Goal: Transaction & Acquisition: Subscribe to service/newsletter

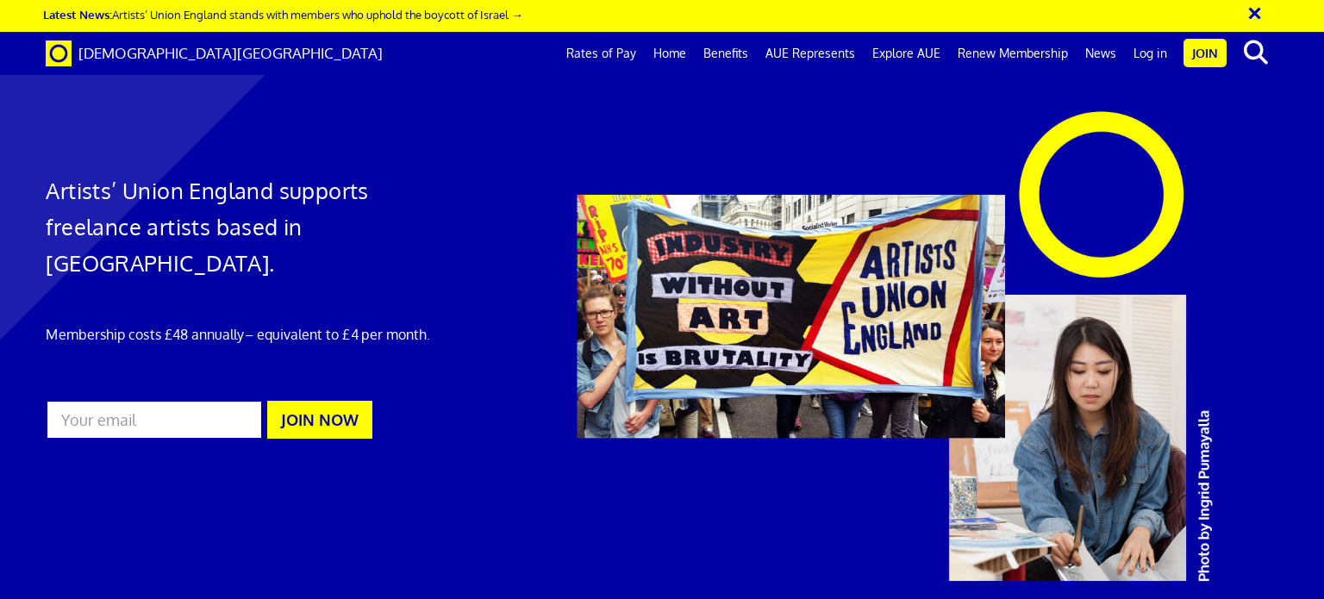
scroll to position [0, 13]
click at [346, 401] on button "JOIN NOW" at bounding box center [319, 420] width 105 height 38
click at [195, 400] on input "email" at bounding box center [154, 420] width 216 height 40
type input "[EMAIL_ADDRESS][DOMAIN_NAME]"
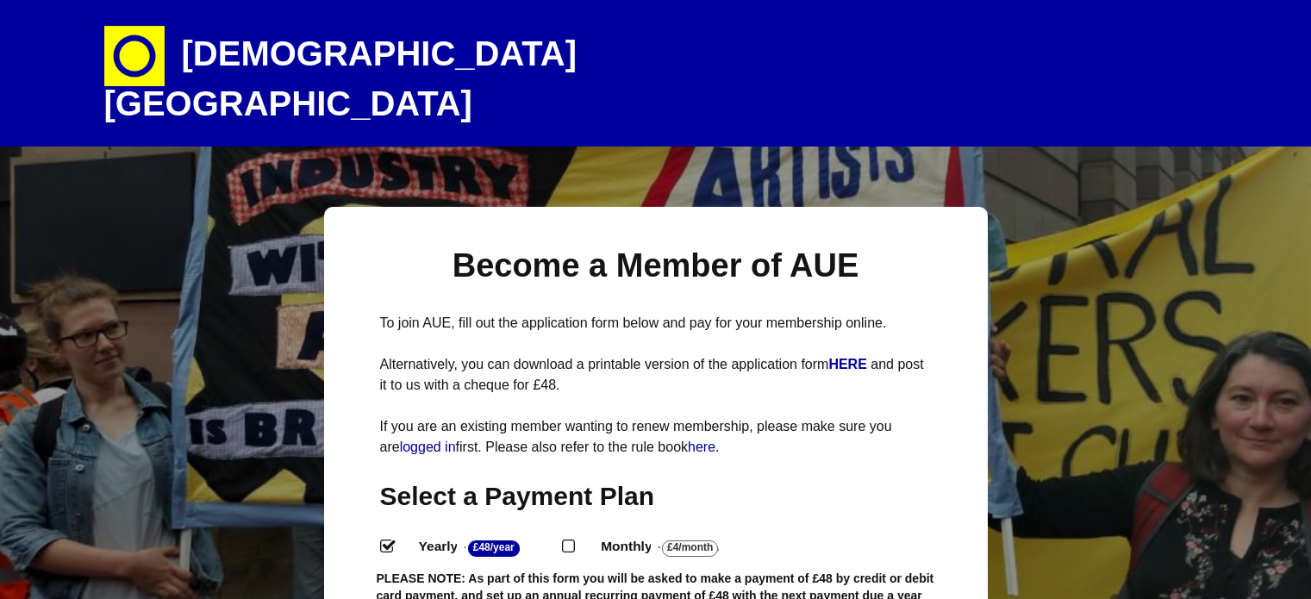
select select
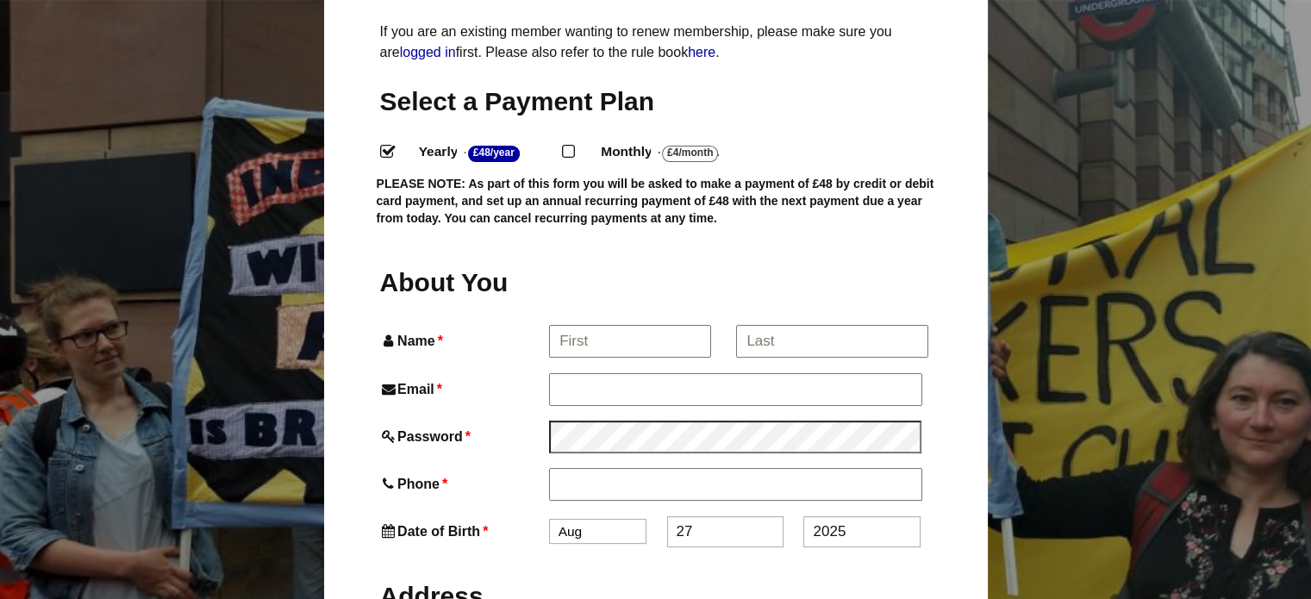
scroll to position [396, 0]
click at [603, 325] on input "Name *" at bounding box center [629, 340] width 160 height 31
type input "Gabrielle"
type input "Gabrielle Parker"
type input "07591663745"
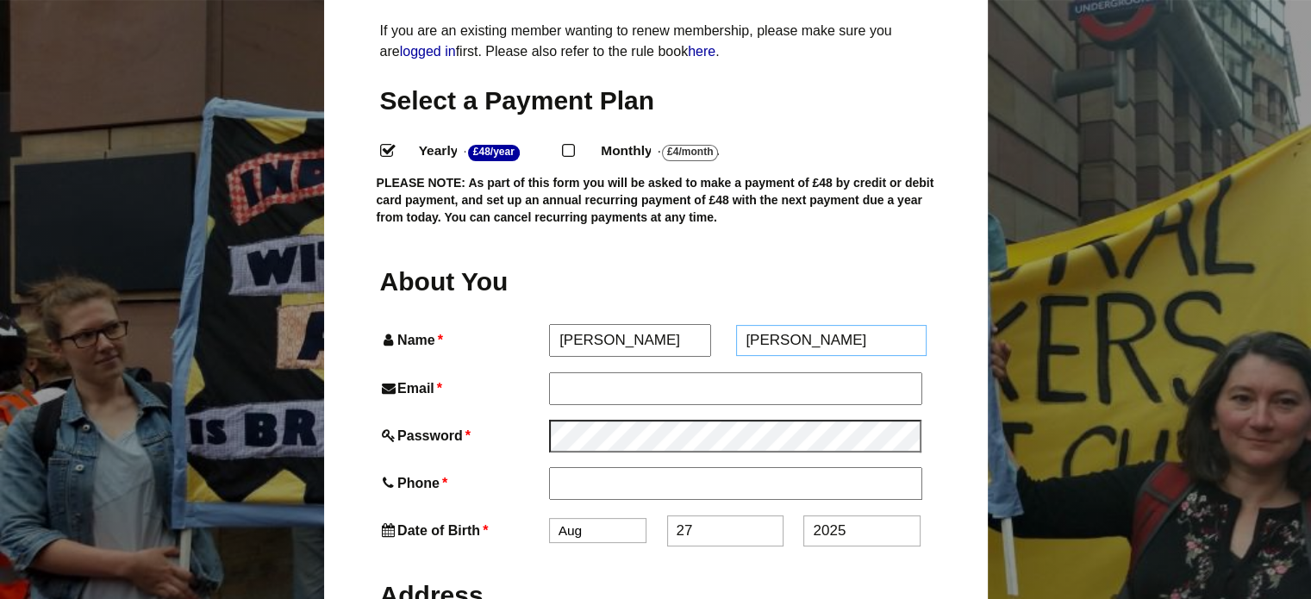
type input "Flat 2"
type input "1 Portman road"
type input "Bournemouth"
type input "BH7 6EU"
click at [602, 372] on input "Email *" at bounding box center [735, 387] width 372 height 31
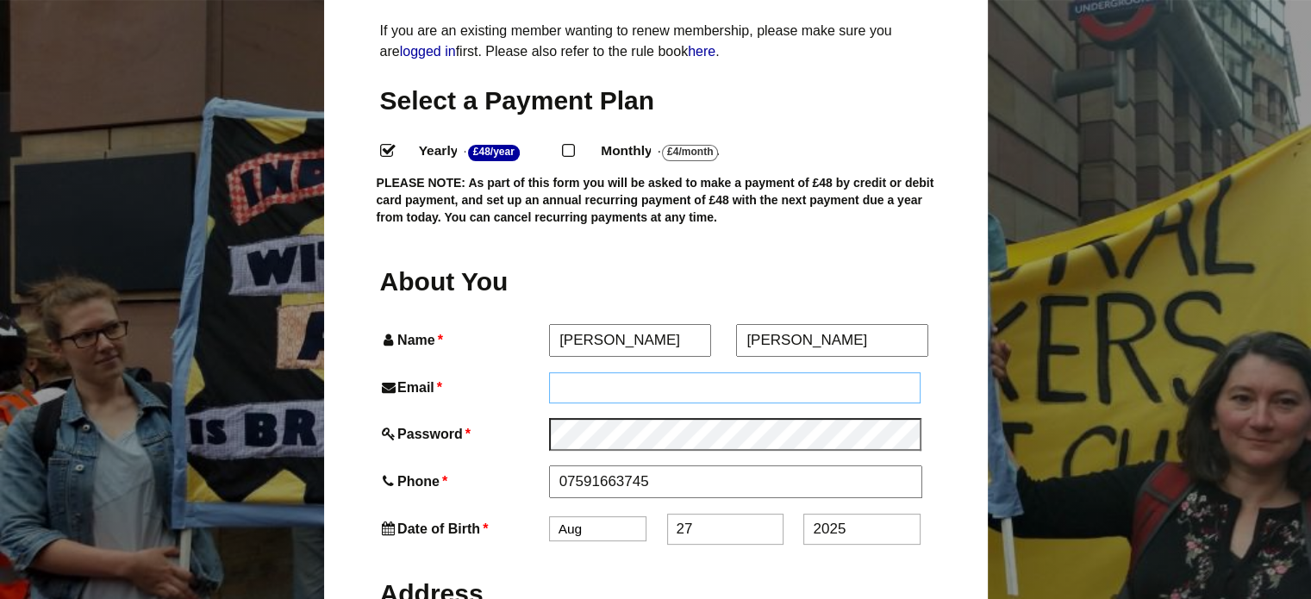
type input "[EMAIL_ADDRESS][DOMAIN_NAME]"
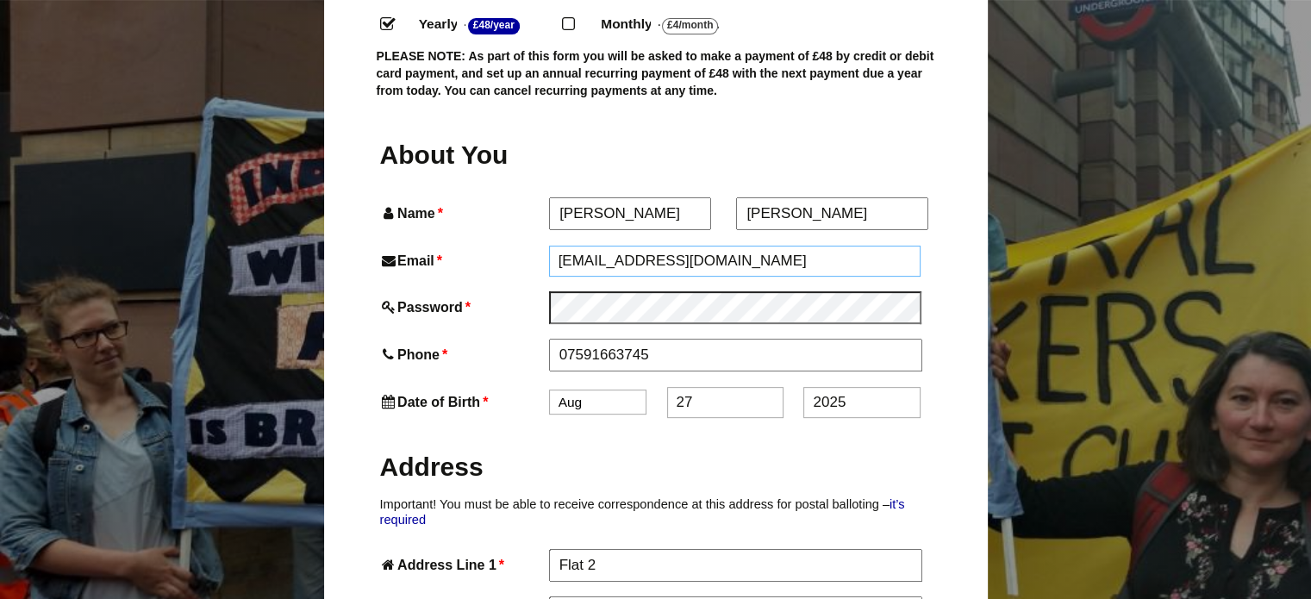
scroll to position [565, 0]
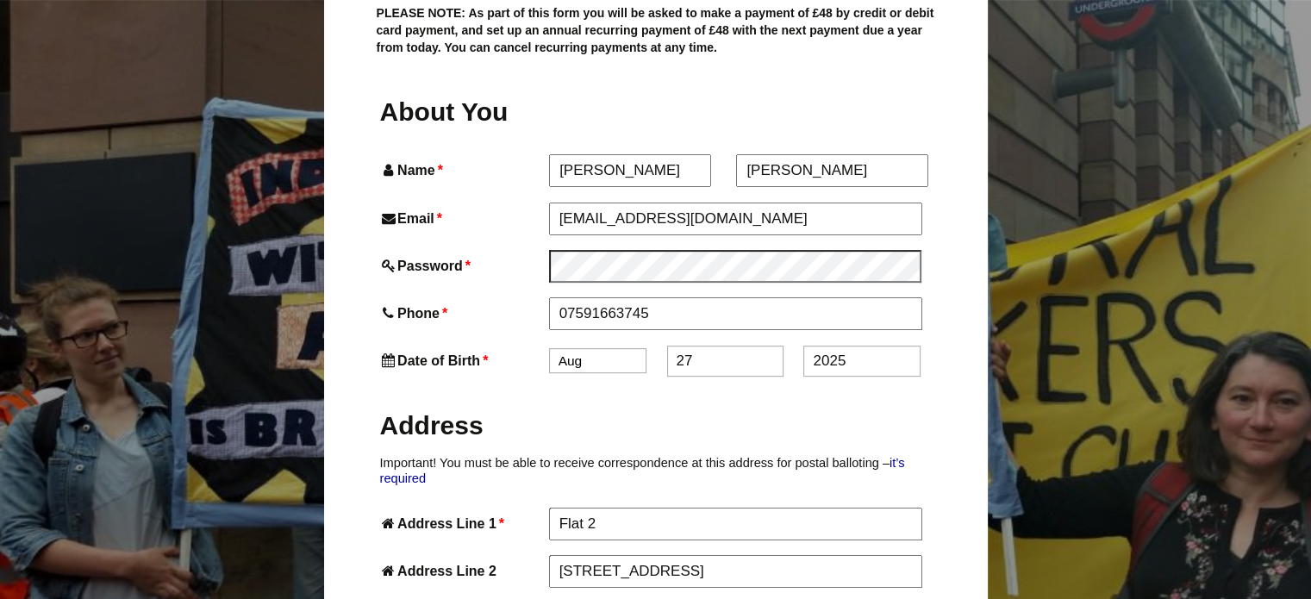
click at [696, 346] on input "27" at bounding box center [725, 361] width 116 height 31
click at [627, 348] on select "Jan Feb Mar Apr May Jun Jul Aug Sep Oct Nov Dec" at bounding box center [597, 360] width 97 height 25
select select "3"
click at [549, 348] on select "Jan Feb Mar Apr May Jun Jul Aug Sep Oct Nov Dec" at bounding box center [597, 360] width 97 height 25
click at [705, 346] on input "27" at bounding box center [725, 361] width 116 height 31
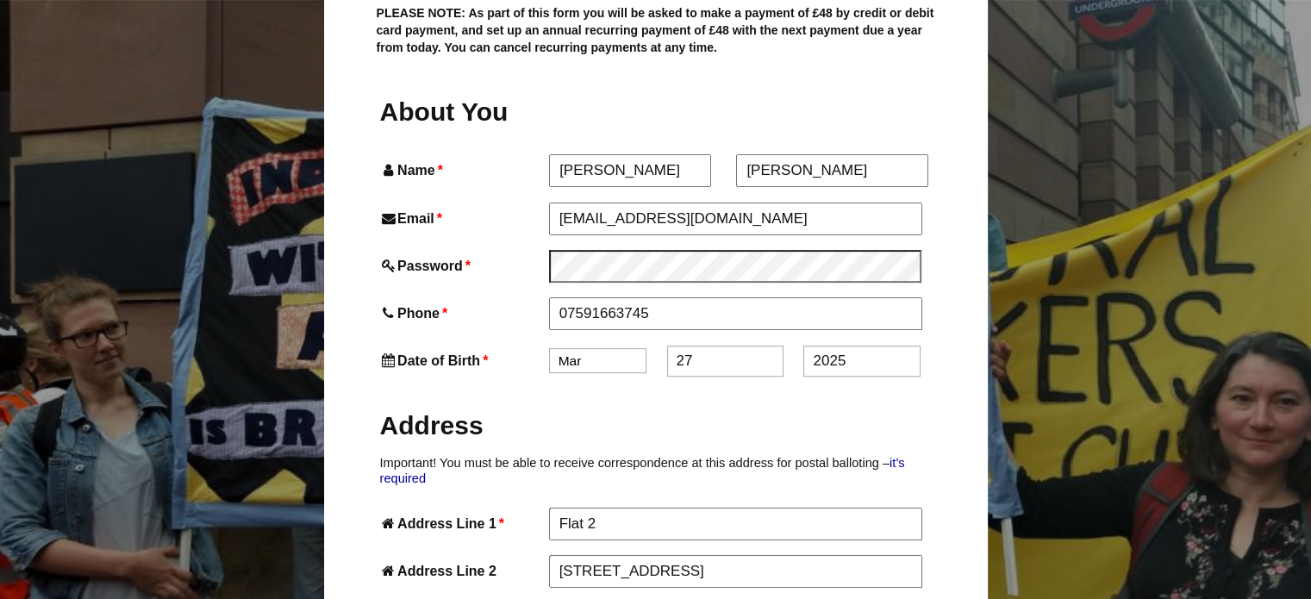
type input "2"
type input "7"
drag, startPoint x: 823, startPoint y: 318, endPoint x: 765, endPoint y: 331, distance: 59.2
click at [765, 346] on div "Date of Birth * Jan Feb Mar Apr May Jun Jul Aug Sep Oct Nov Dec 7 2025" at bounding box center [656, 361] width 552 height 31
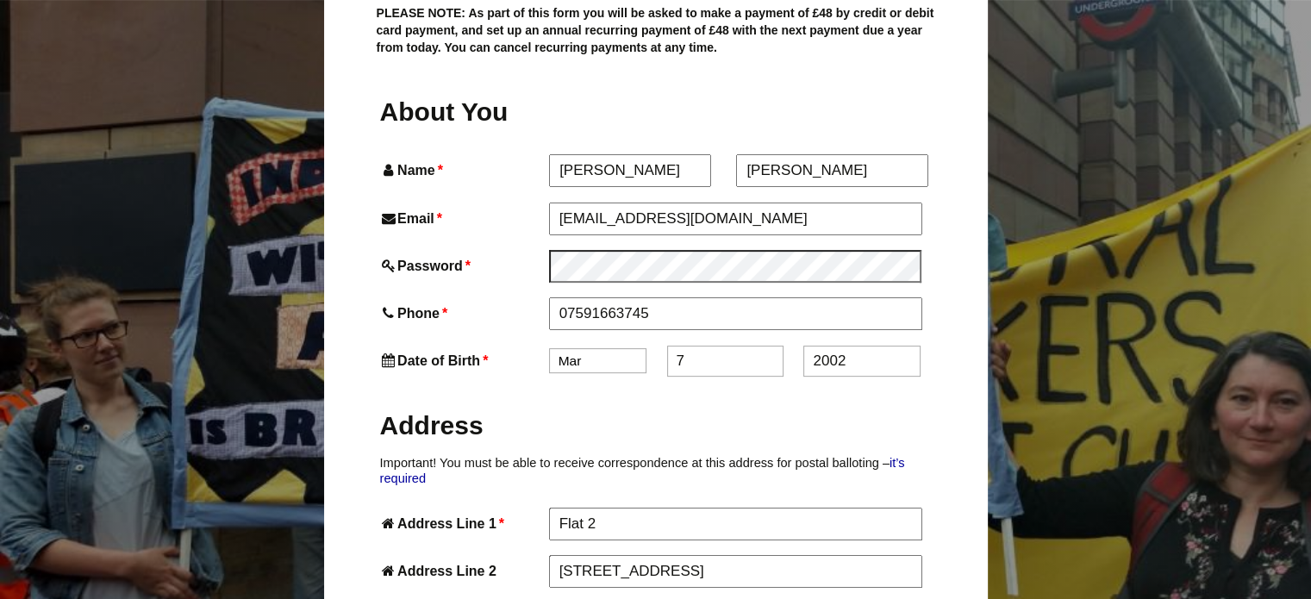
type input "2002"
click at [764, 409] on h2 "Address" at bounding box center [656, 426] width 552 height 34
click at [819, 409] on h2 "Address" at bounding box center [656, 426] width 552 height 34
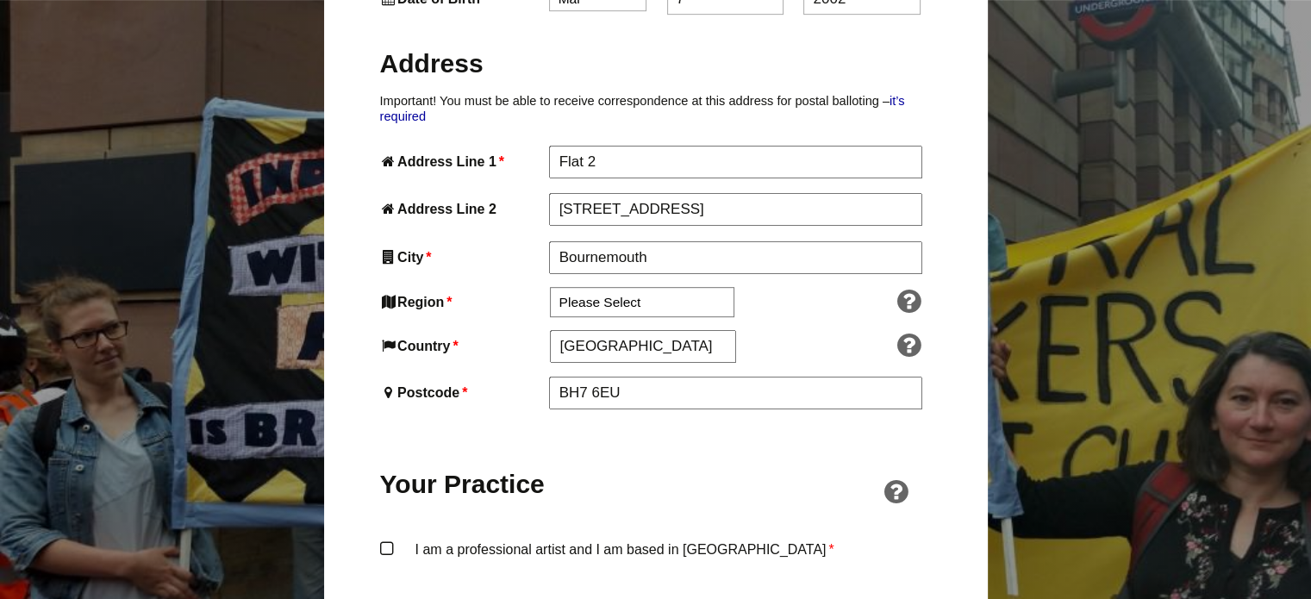
scroll to position [931, 0]
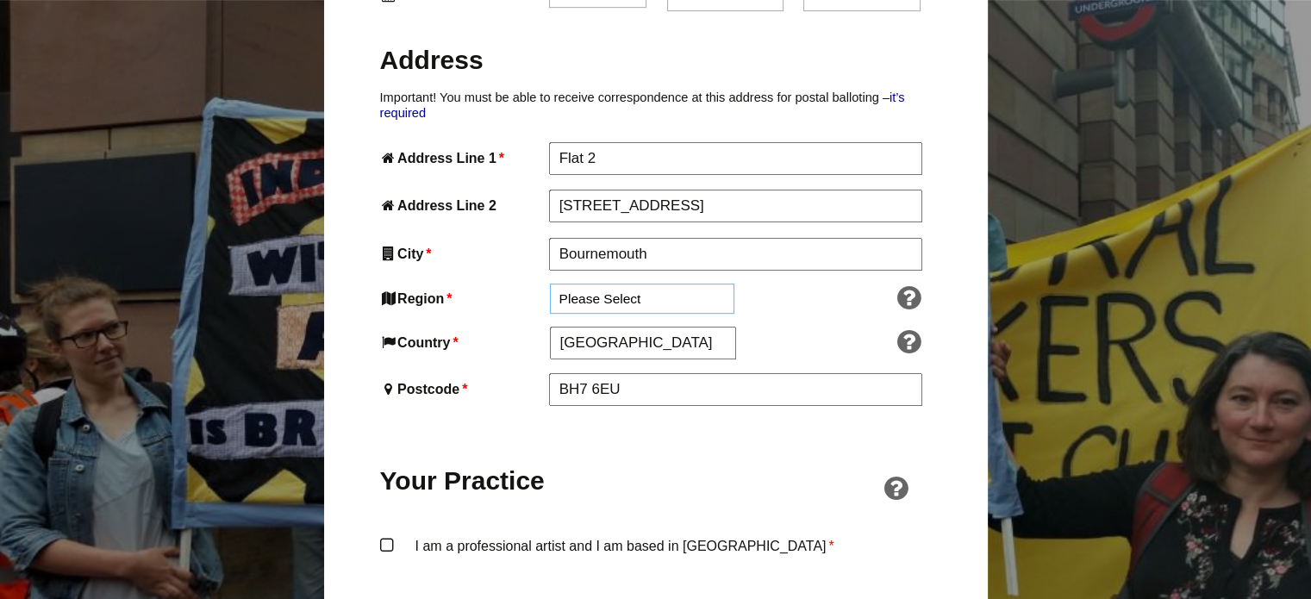
click at [641, 284] on select "Please Select South East England London North West England East of England West…" at bounding box center [642, 299] width 184 height 30
select select "South West"
click at [550, 284] on select "Please Select South East England London North West England East of England West…" at bounding box center [642, 299] width 184 height 30
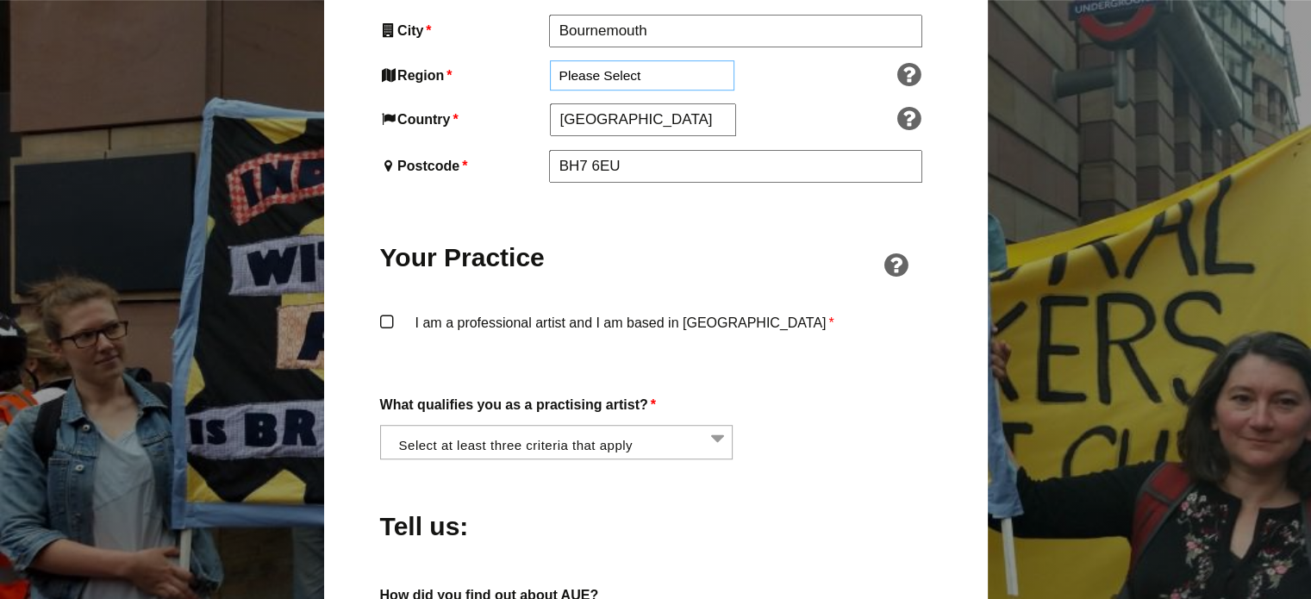
scroll to position [1155, 0]
click at [391, 310] on label "I am a professional artist and I am based in England *" at bounding box center [656, 336] width 552 height 52
click at [0, 0] on input "I am a professional artist and I am based in England *" at bounding box center [0, 0] width 0 height 0
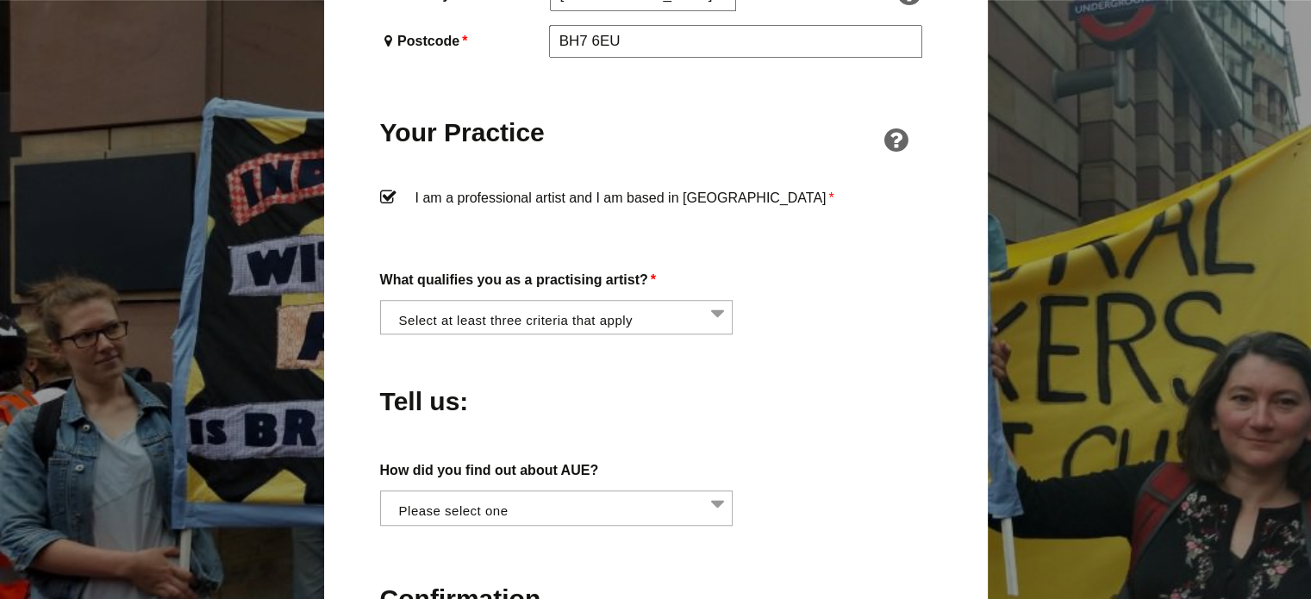
scroll to position [1317, 0]
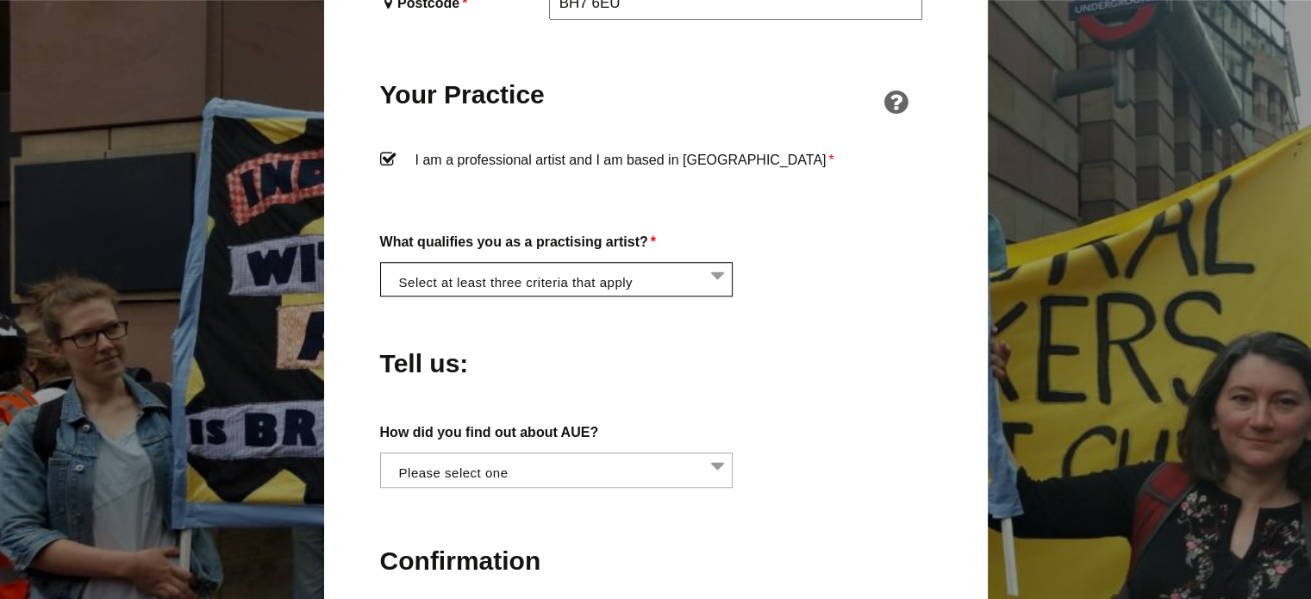
click at [488, 263] on li at bounding box center [561, 277] width 353 height 29
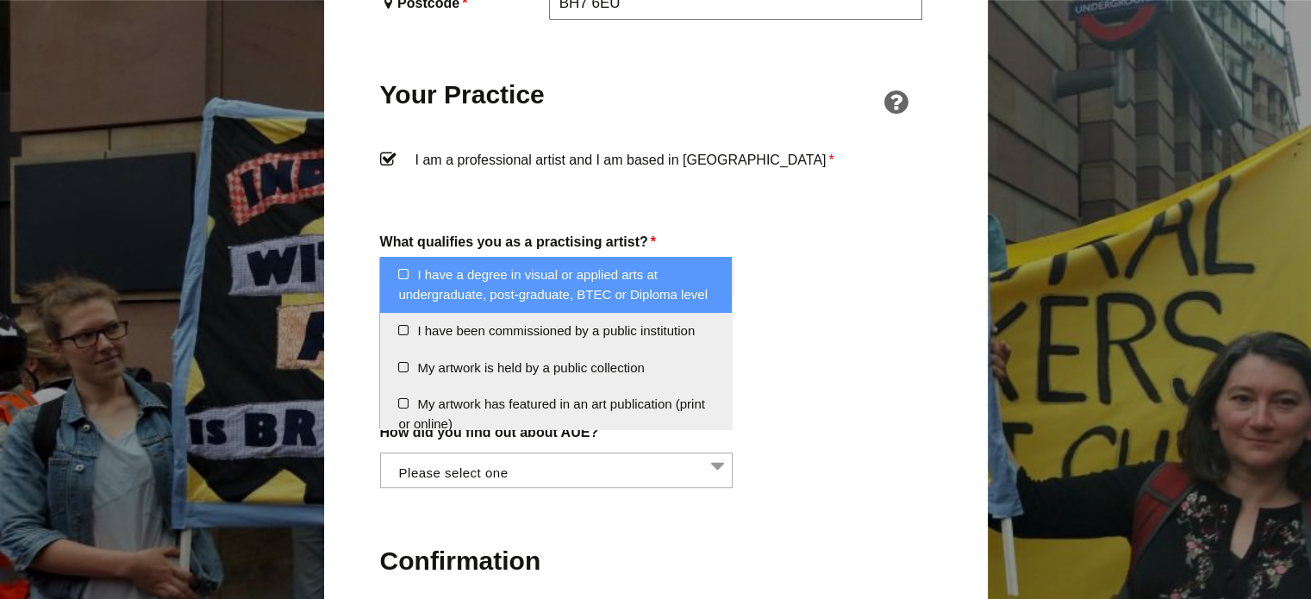
scroll to position [186, 0]
click at [544, 287] on li "I have a degree in visual or applied arts at undergraduate, post-graduate, BTEC…" at bounding box center [556, 284] width 352 height 56
select select "degree_visual_applied_arts"
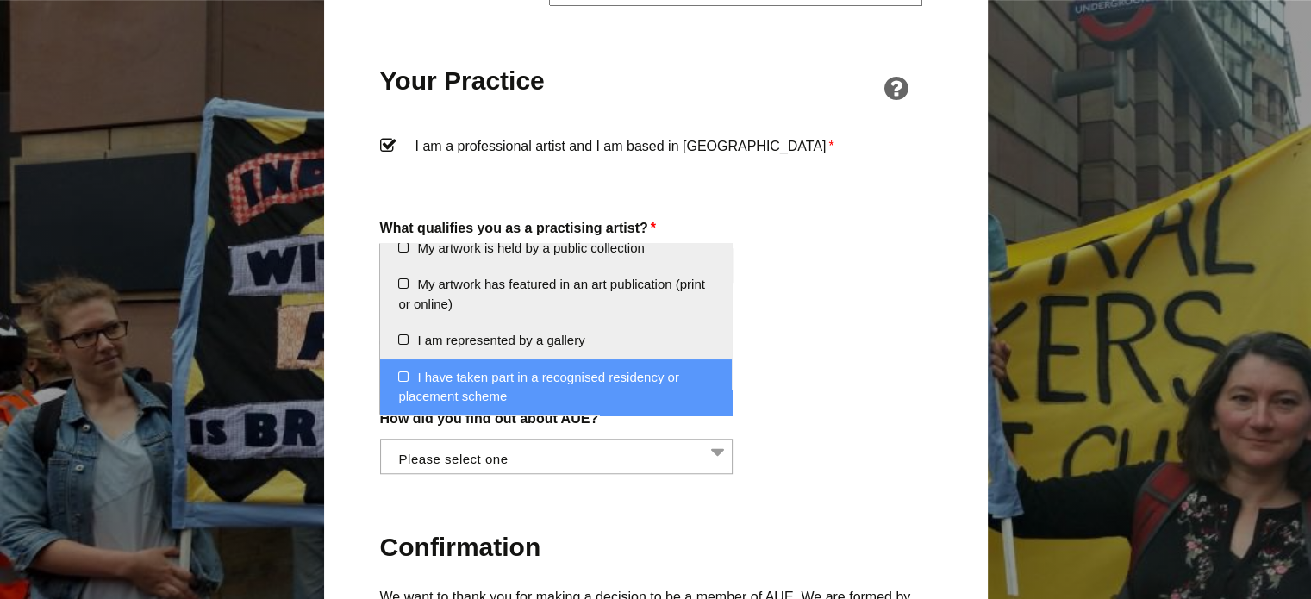
scroll to position [1333, 0]
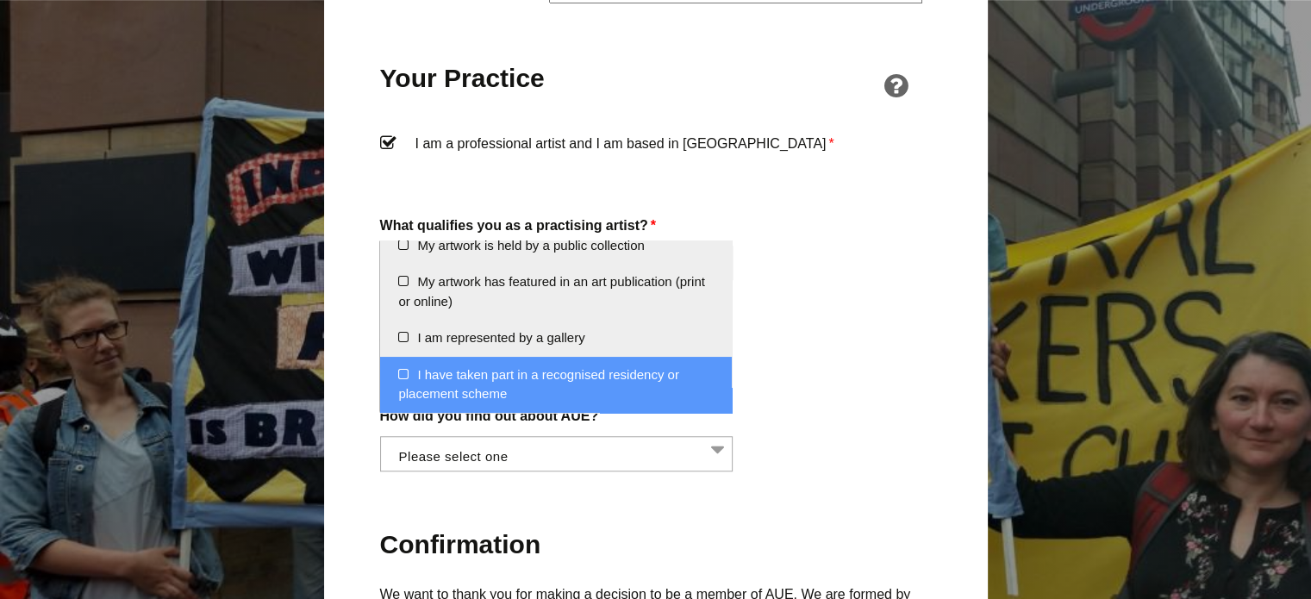
click at [552, 385] on li "I have taken part in a recognised residency or placement scheme" at bounding box center [556, 385] width 352 height 56
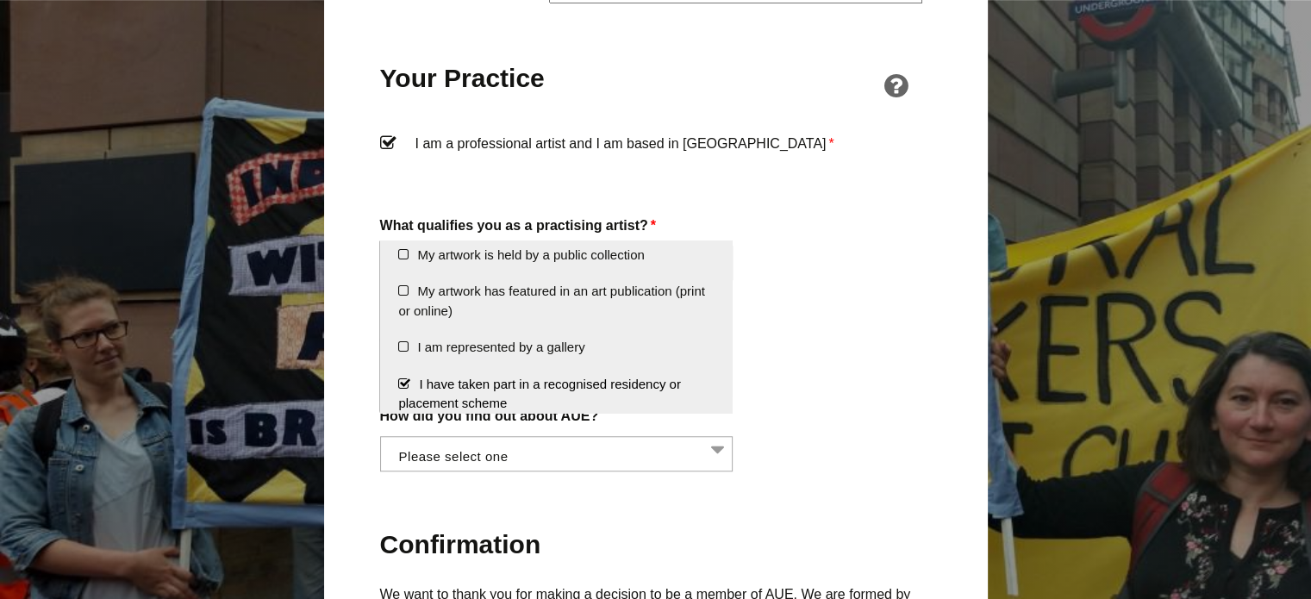
scroll to position [283, 0]
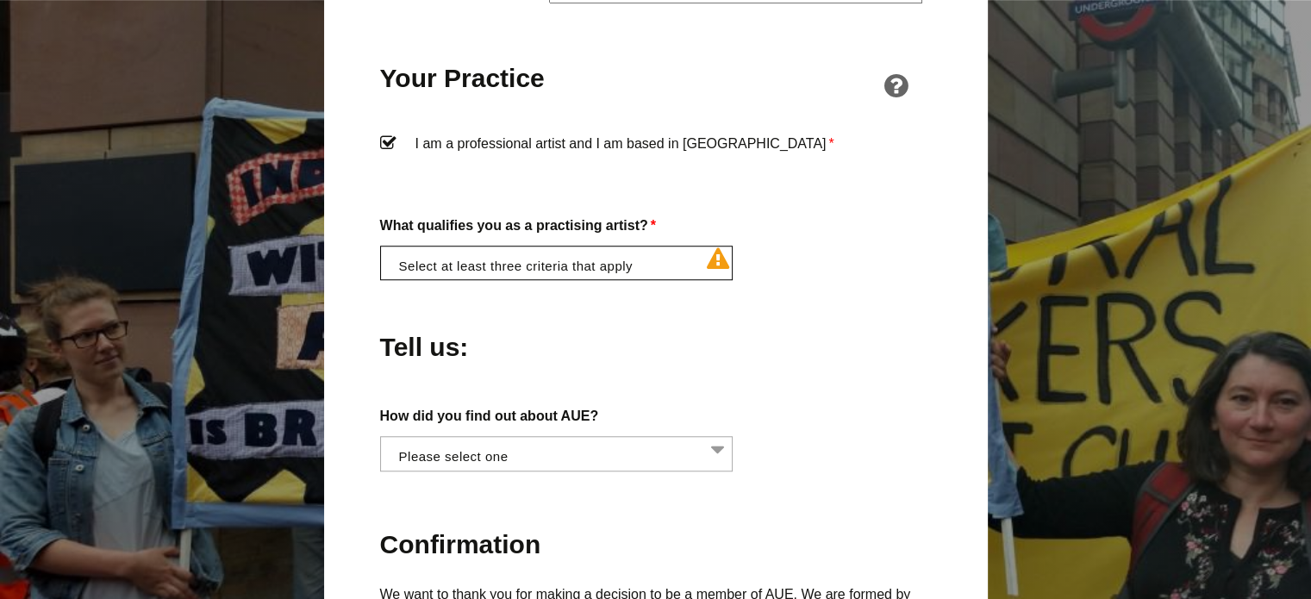
drag, startPoint x: 641, startPoint y: 308, endPoint x: 1000, endPoint y: 400, distance: 370.2
click at [1000, 400] on div "Become a Member of AUE To join AUE, fill out the application form below and pay…" at bounding box center [655, 185] width 1311 height 2623
click at [596, 246] on li at bounding box center [561, 260] width 353 height 29
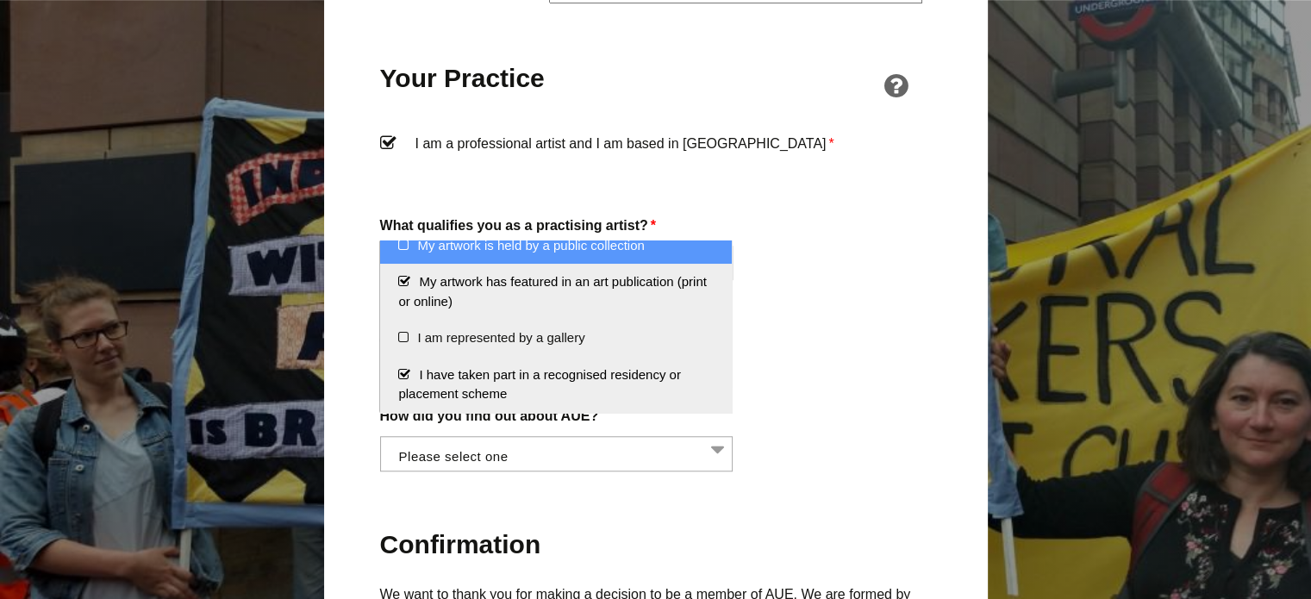
scroll to position [310, 0]
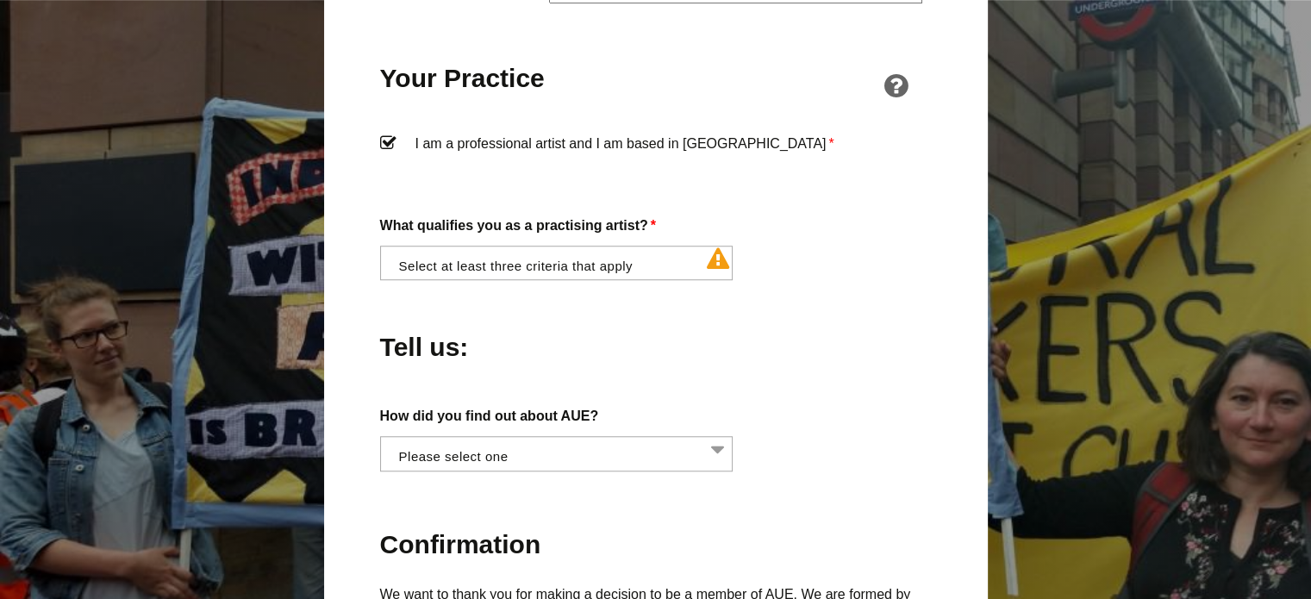
click at [854, 340] on div "Tell us:" at bounding box center [656, 343] width 552 height 94
click at [607, 437] on li at bounding box center [561, 451] width 353 height 29
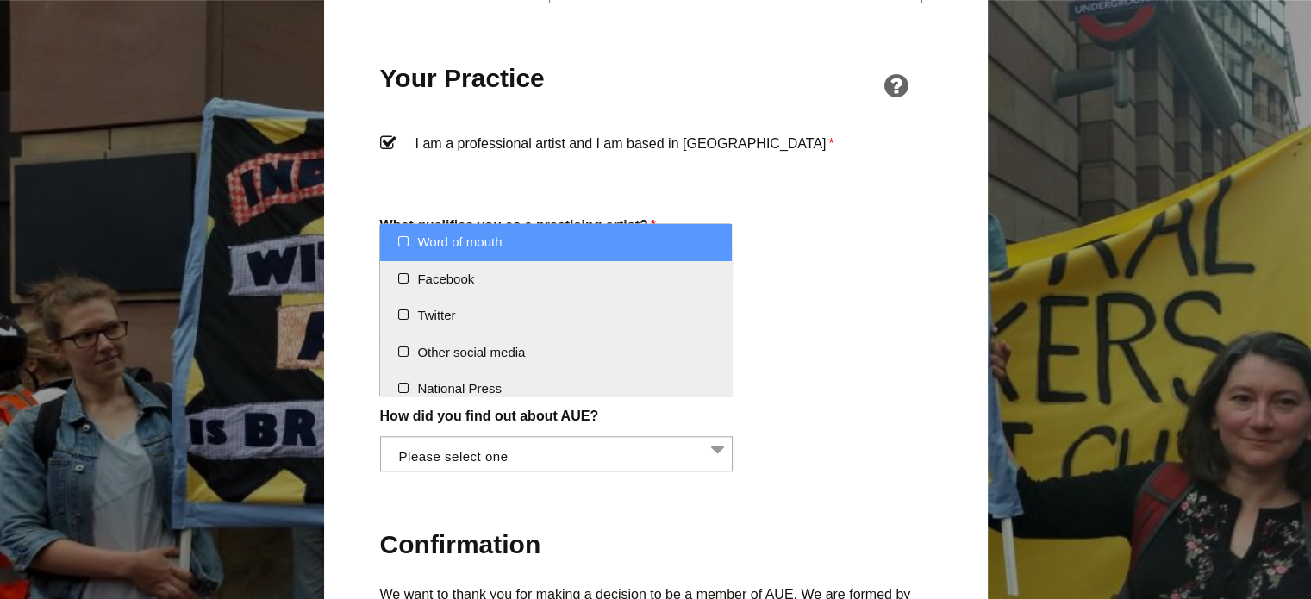
select select "Word of mouth"
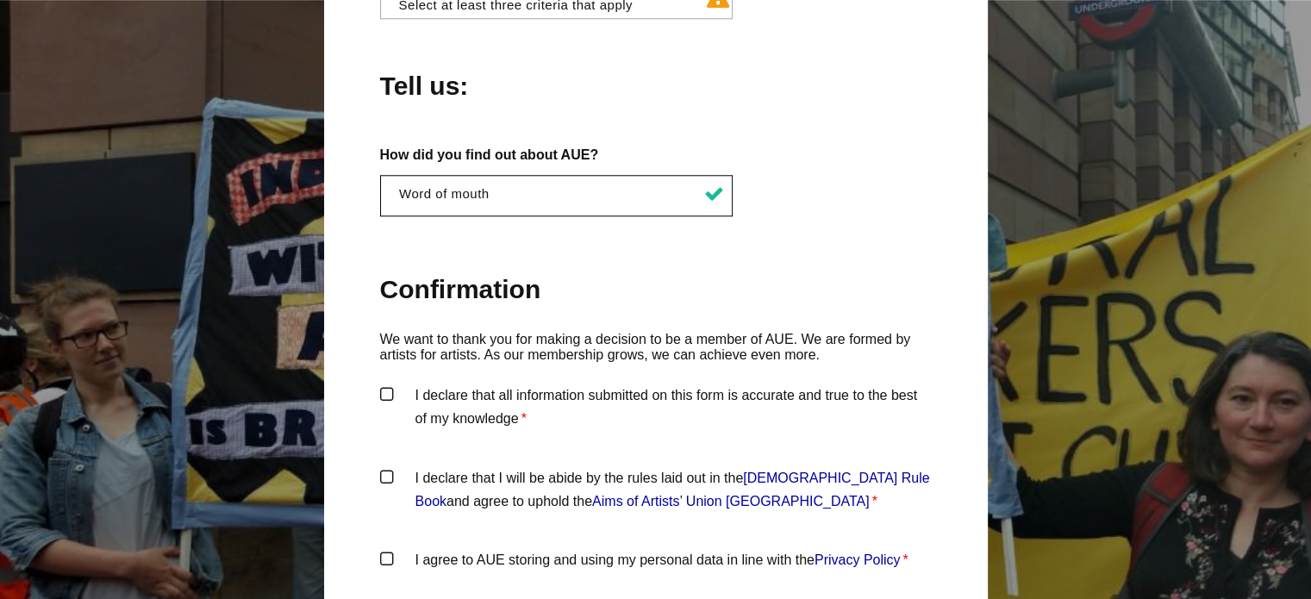
scroll to position [1720, 0]
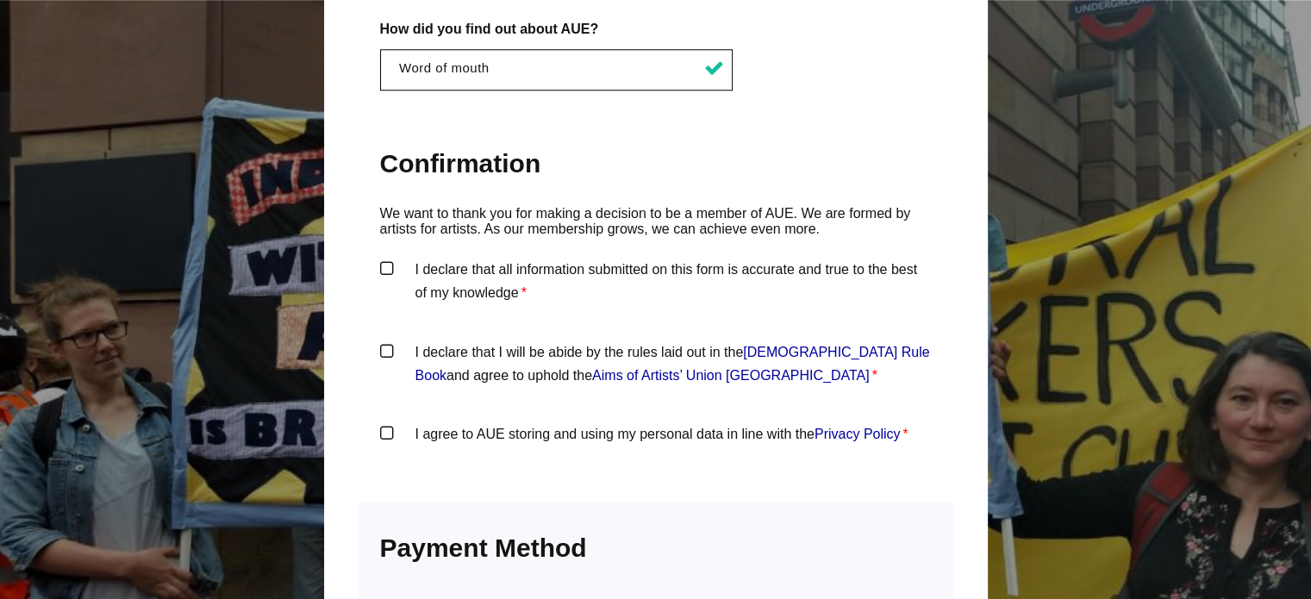
click at [431, 258] on label "I declare that all information submitted on this form is accurate and true to t…" at bounding box center [656, 284] width 552 height 52
click at [0, 0] on input "I declare that all information submitted on this form is accurate and true to t…" at bounding box center [0, 0] width 0 height 0
click at [427, 340] on label "I declare that I will be abide by the rules laid out in the Artists' Union Engl…" at bounding box center [656, 366] width 552 height 52
click at [0, 0] on input "I declare that I will be abide by the rules laid out in the Artists' Union Engl…" at bounding box center [0, 0] width 0 height 0
click at [433, 422] on label "I agree to AUE storing and using my personal data in line with the Privacy Poli…" at bounding box center [656, 448] width 552 height 52
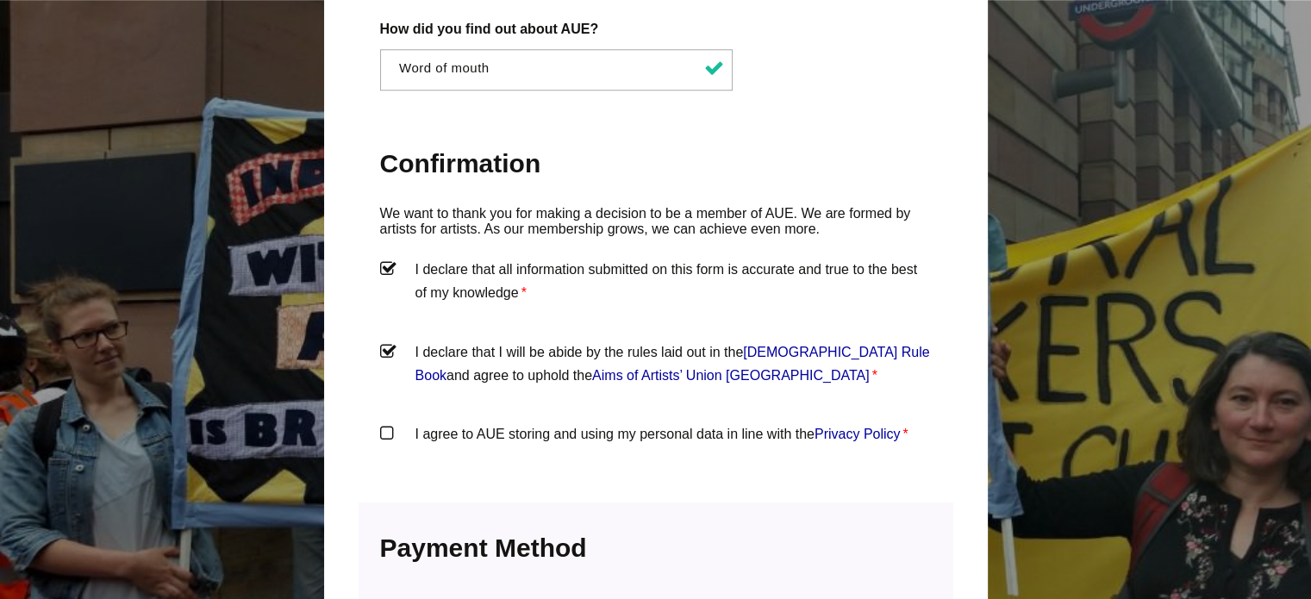
click at [0, 0] on input "I agree to AUE storing and using my personal data in line with the Privacy Poli…" at bounding box center [0, 0] width 0 height 0
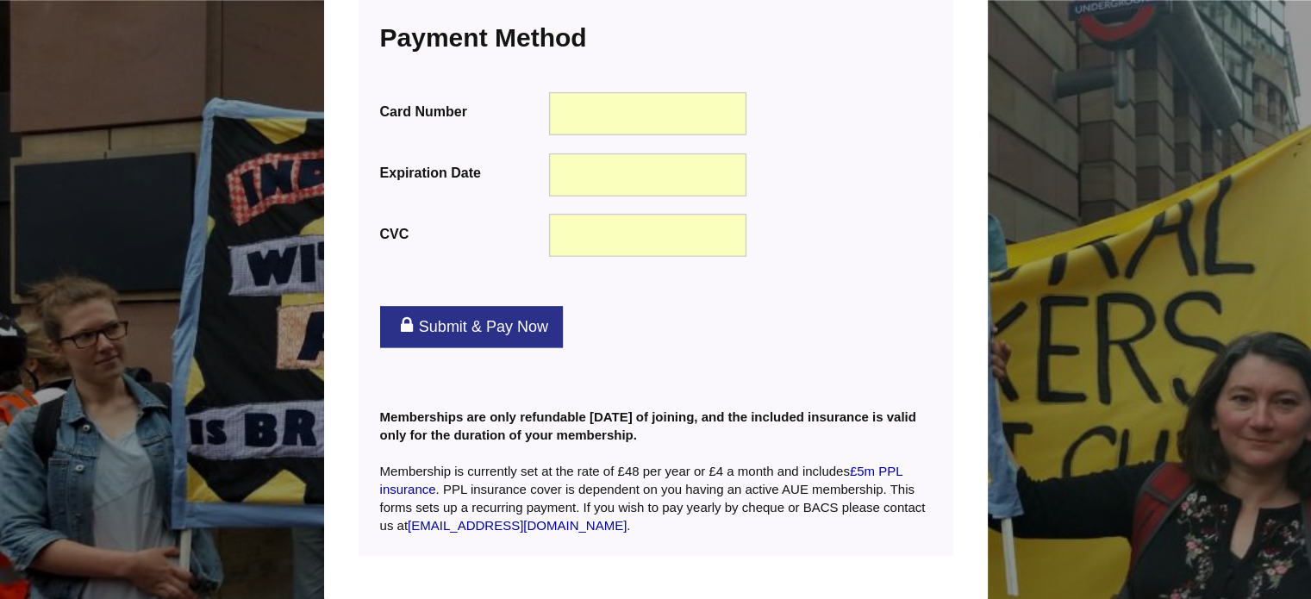
scroll to position [2289, 0]
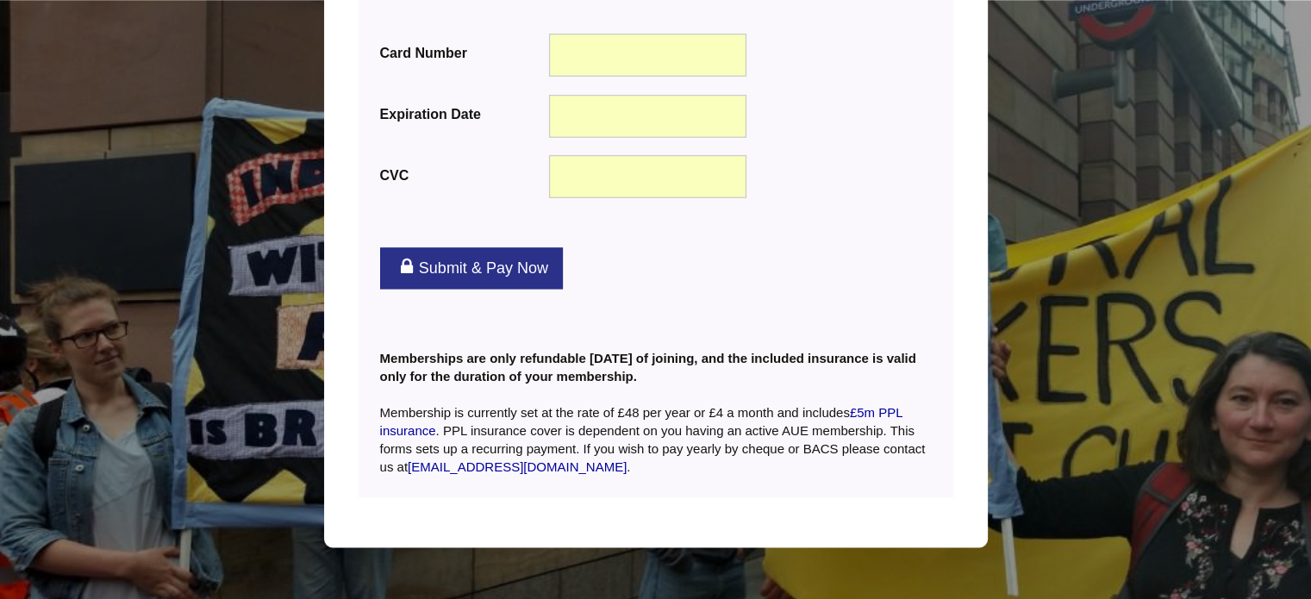
click at [481, 247] on link "Submit & Pay Now" at bounding box center [471, 267] width 183 height 41
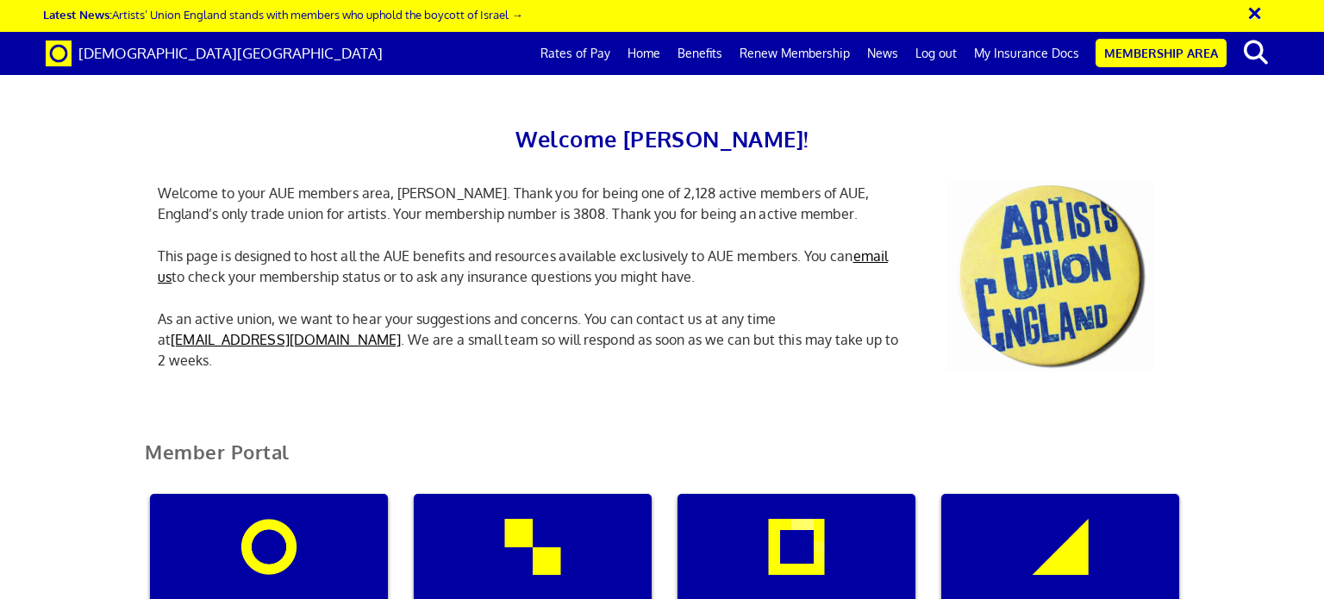
scroll to position [427, 0]
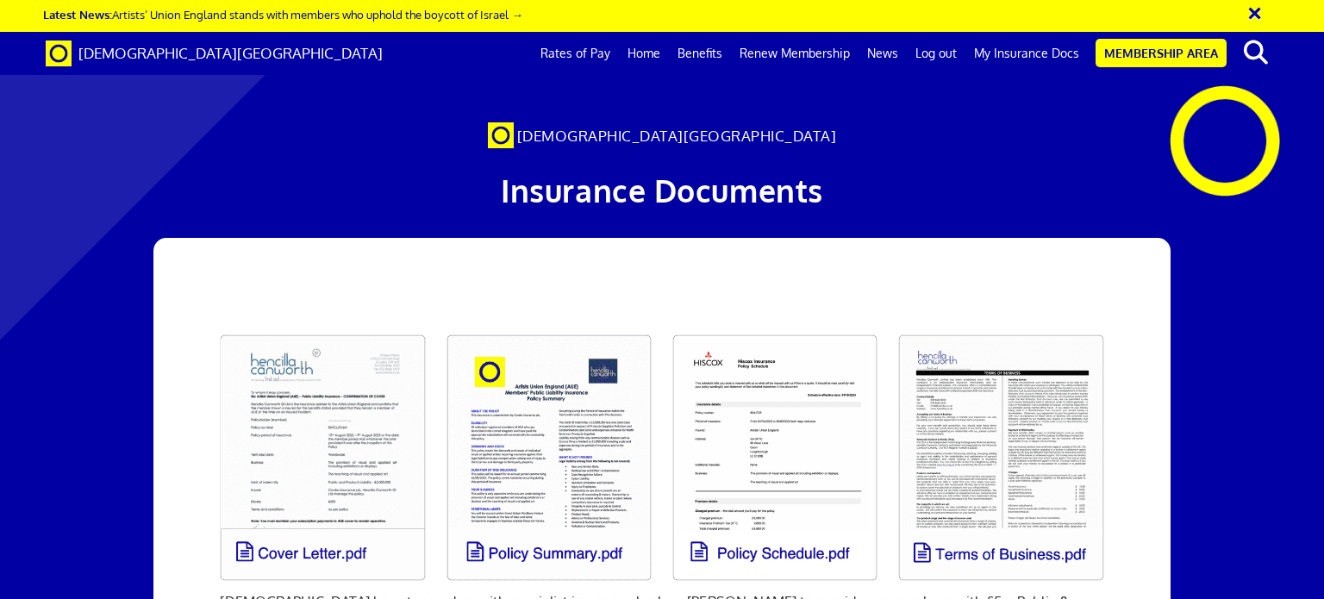
scroll to position [230, 0]
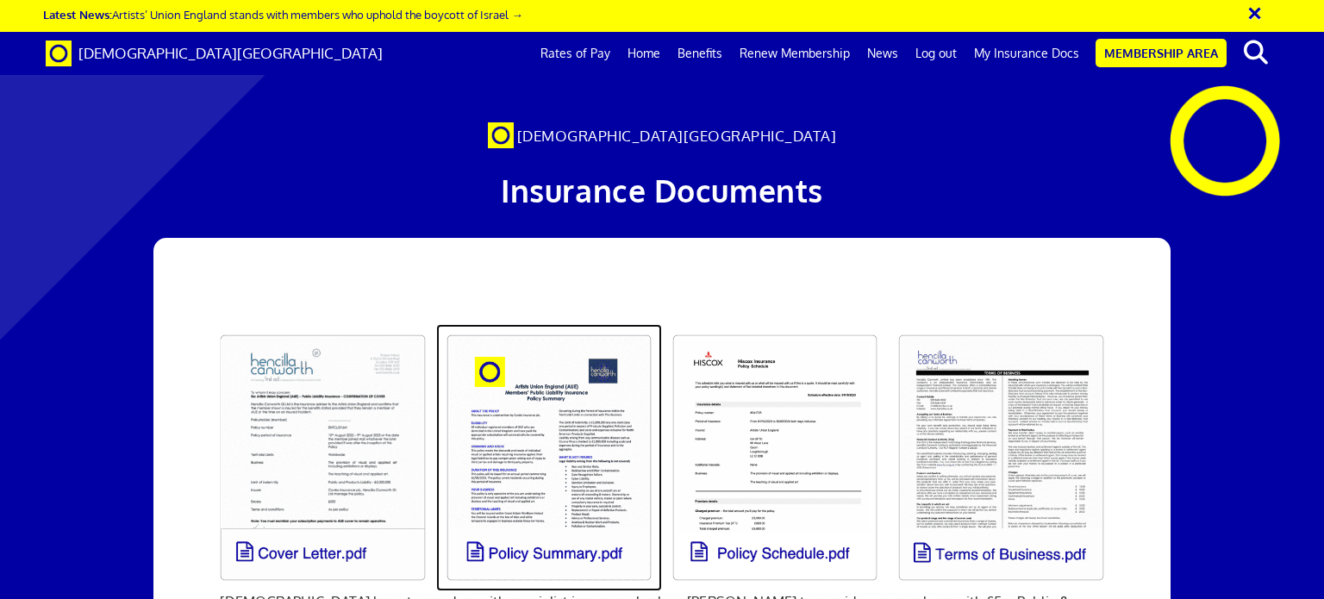
click at [573, 324] on link at bounding box center [549, 457] width 226 height 267
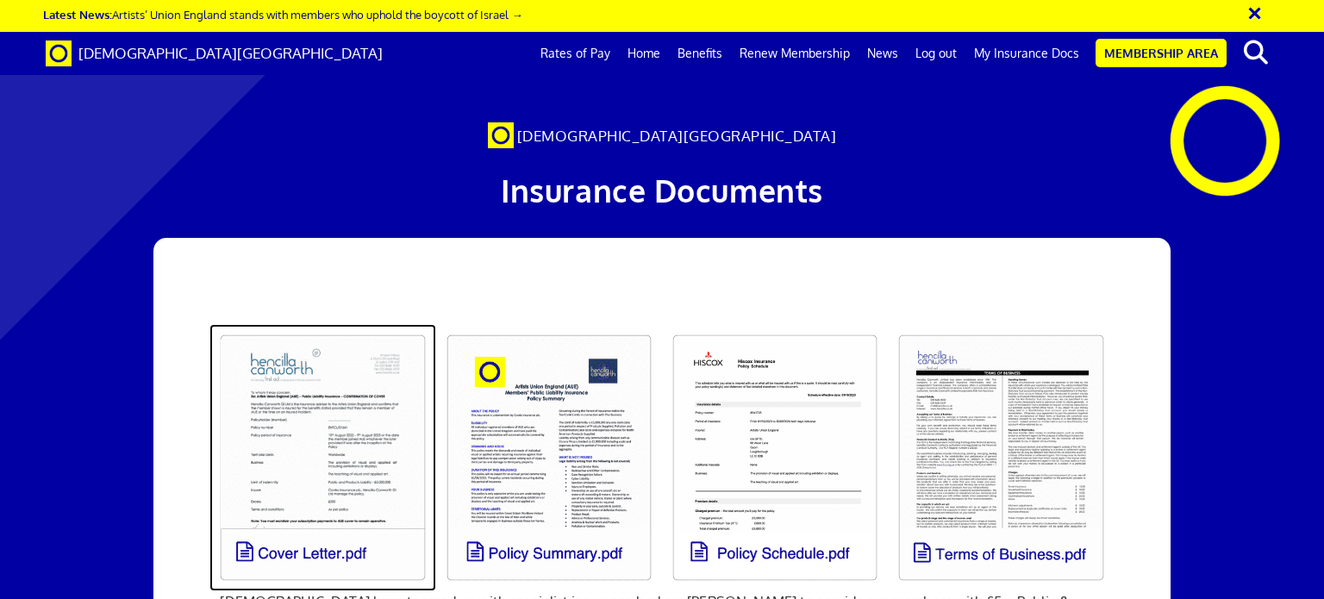
click at [359, 324] on link at bounding box center [322, 457] width 226 height 267
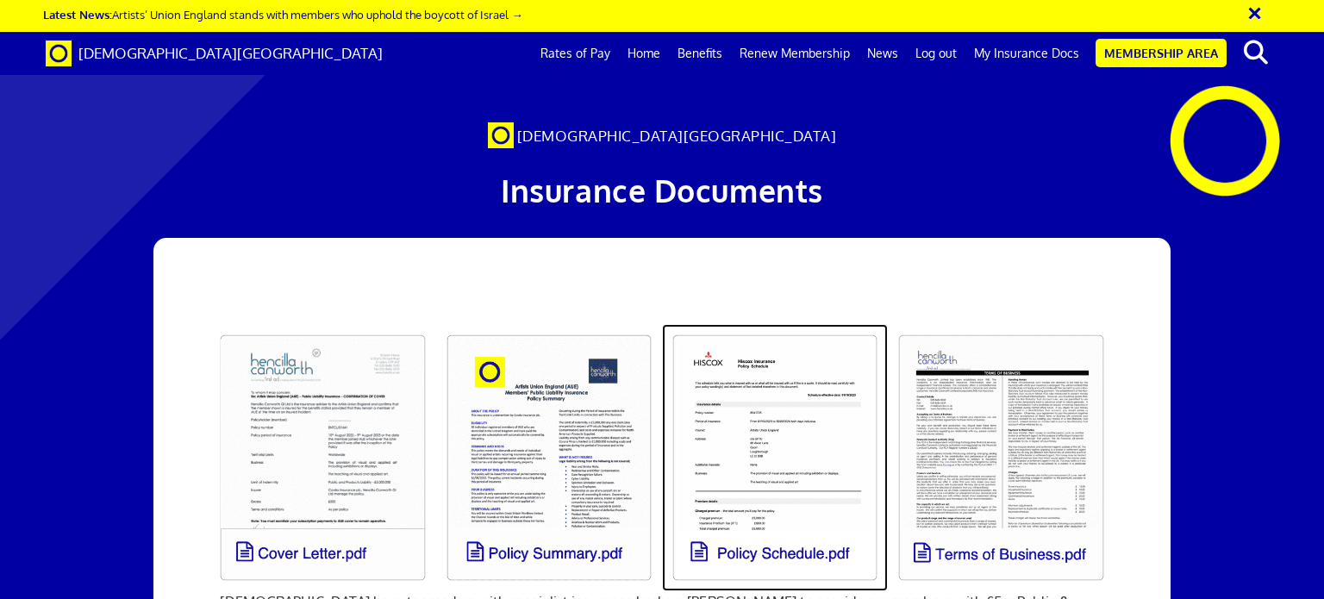
click at [765, 324] on link at bounding box center [775, 457] width 226 height 267
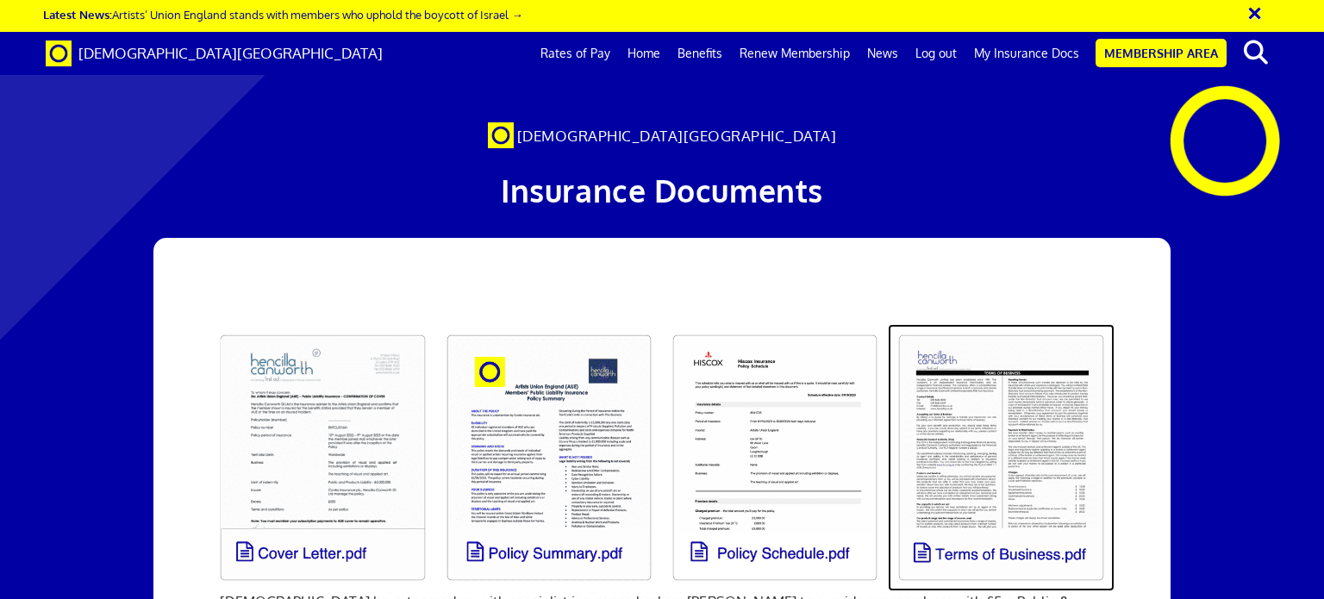
click at [1058, 324] on link at bounding box center [1001, 457] width 226 height 267
